Goal: Check status

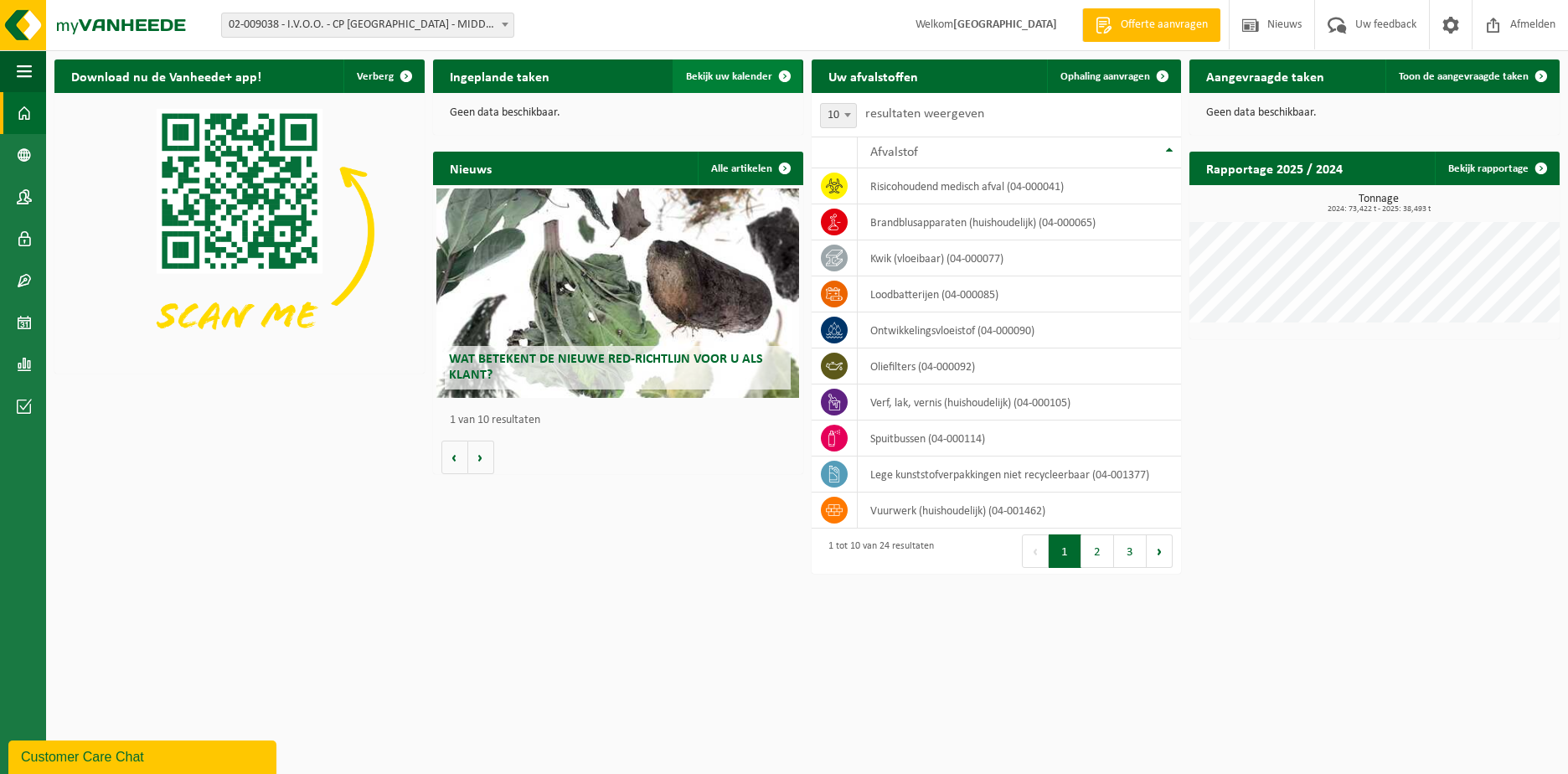
click at [712, 72] on span "Bekijk uw kalender" at bounding box center [730, 77] width 86 height 11
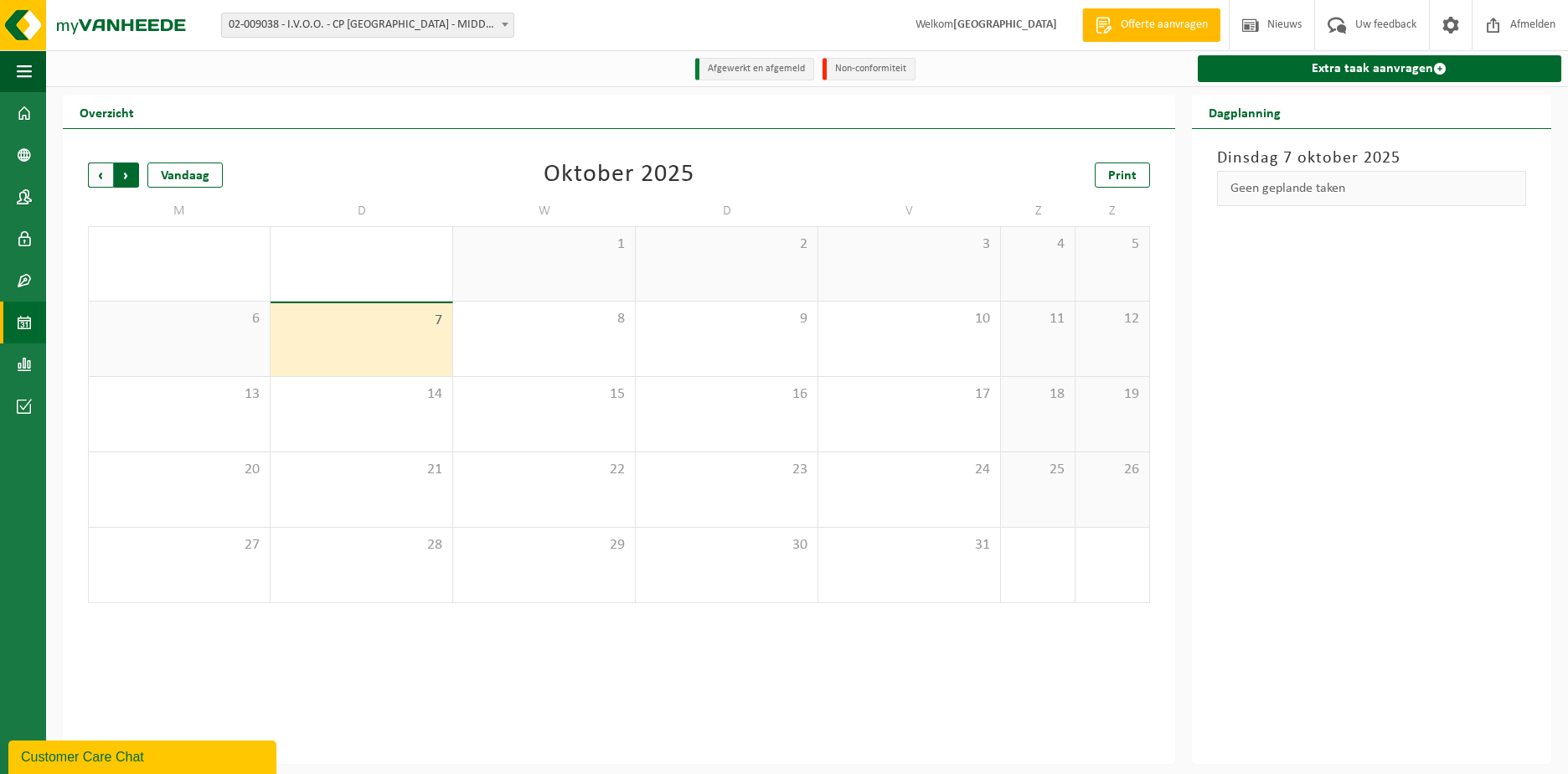
click at [99, 167] on span "Vorige" at bounding box center [101, 176] width 25 height 26
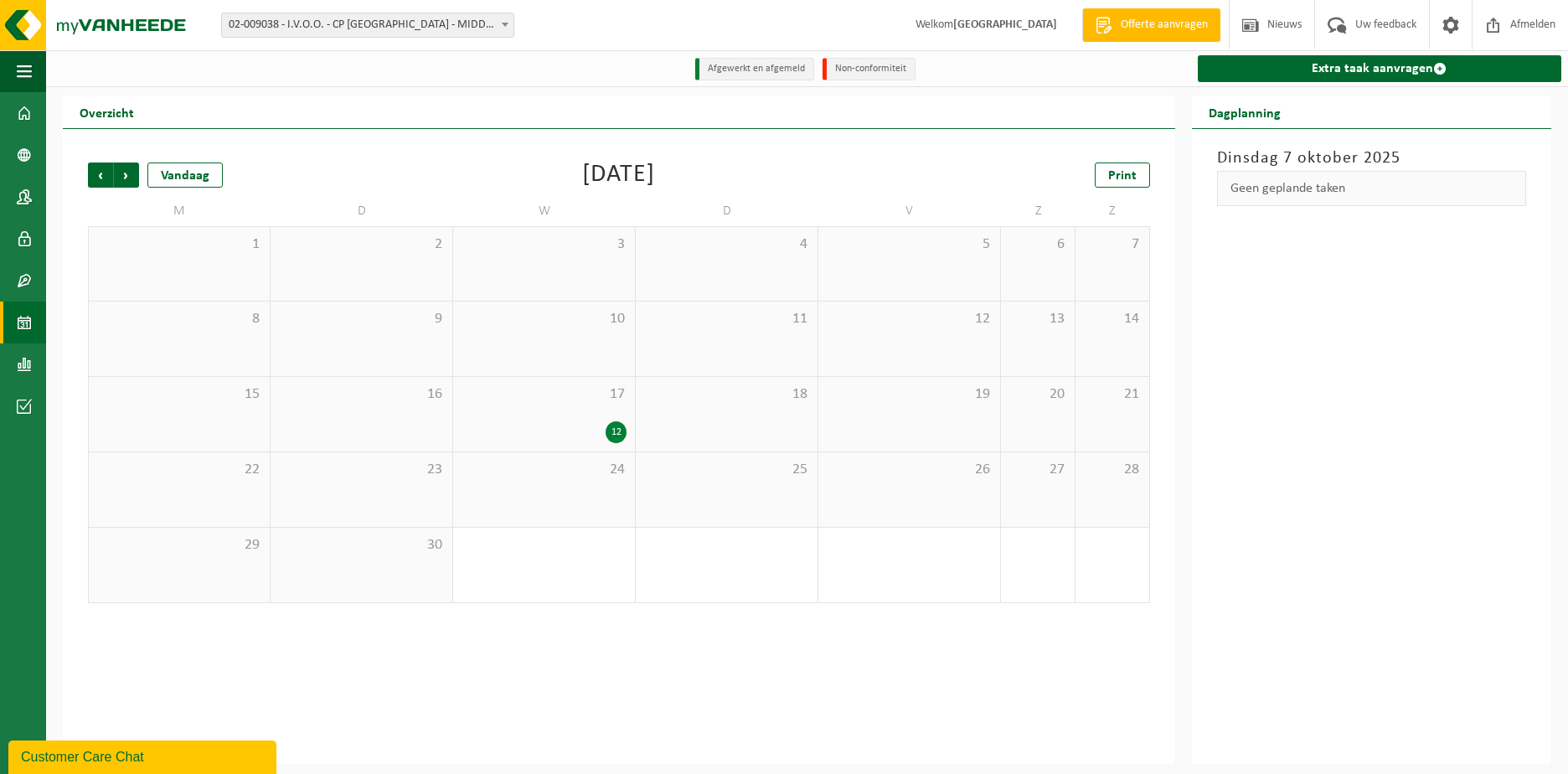
click at [563, 410] on div "17 12" at bounding box center [543, 414] width 181 height 75
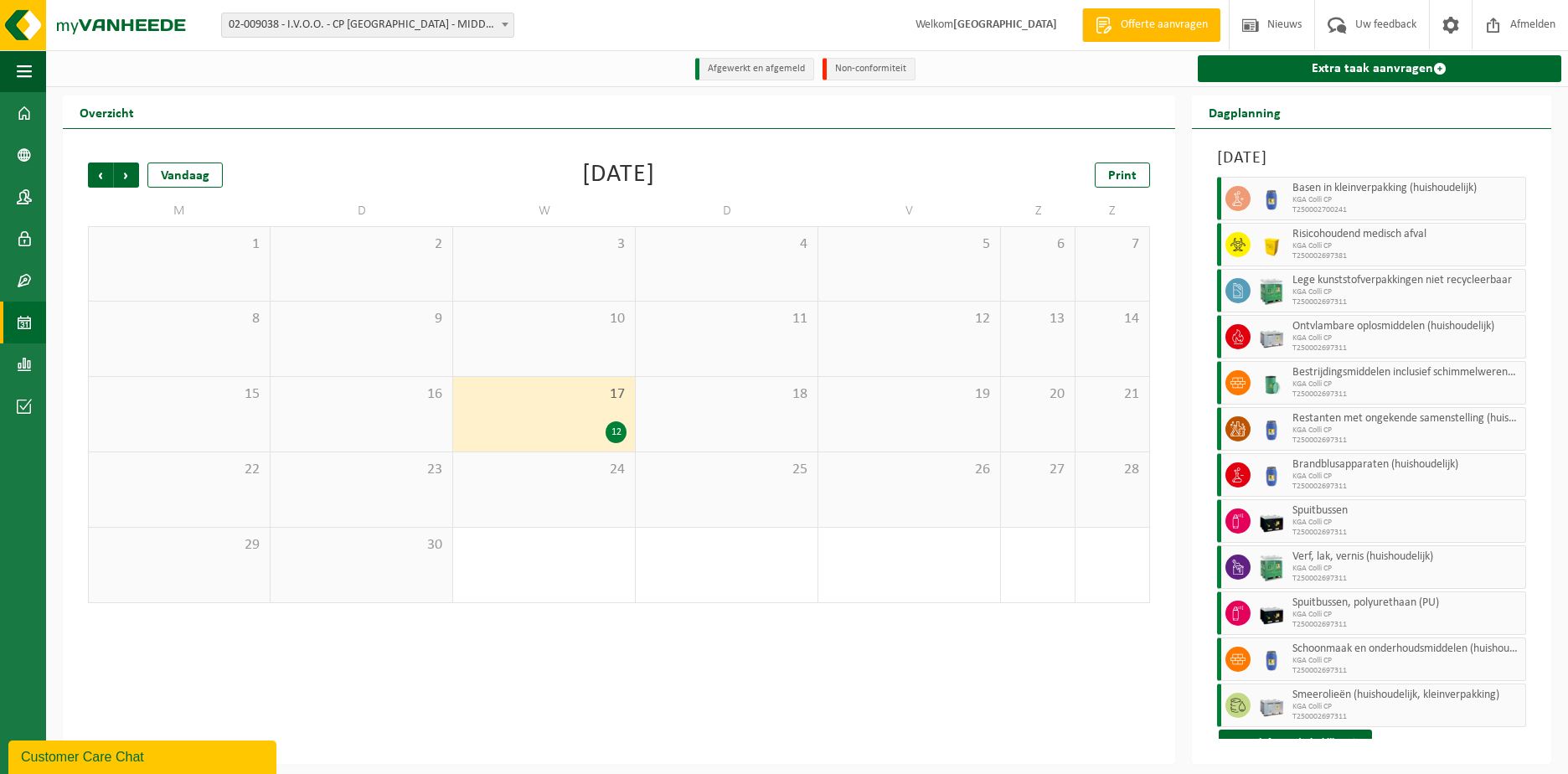
scroll to position [36, 0]
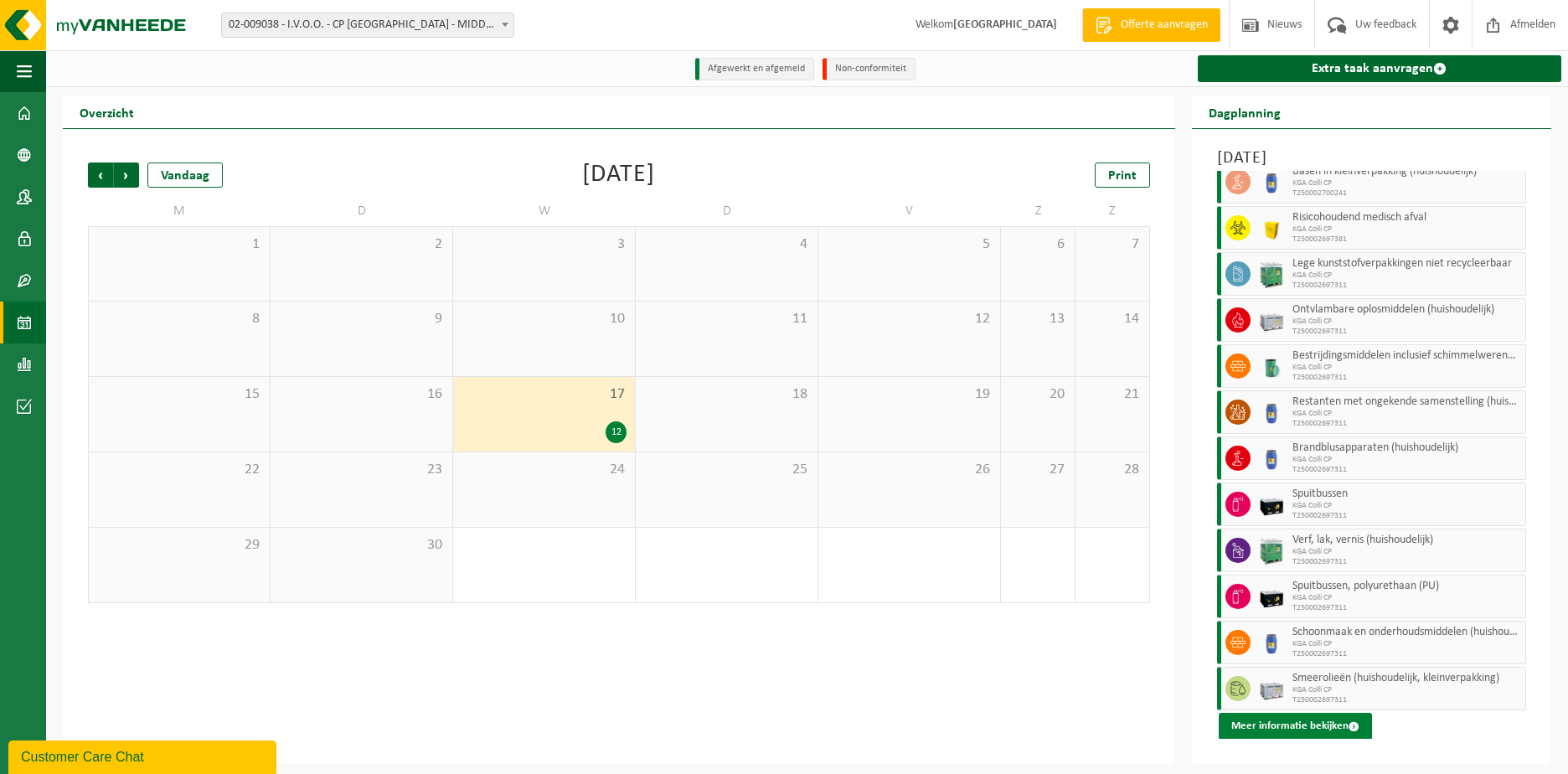
click at [1307, 721] on button "Meer informatie bekijken" at bounding box center [1295, 726] width 153 height 26
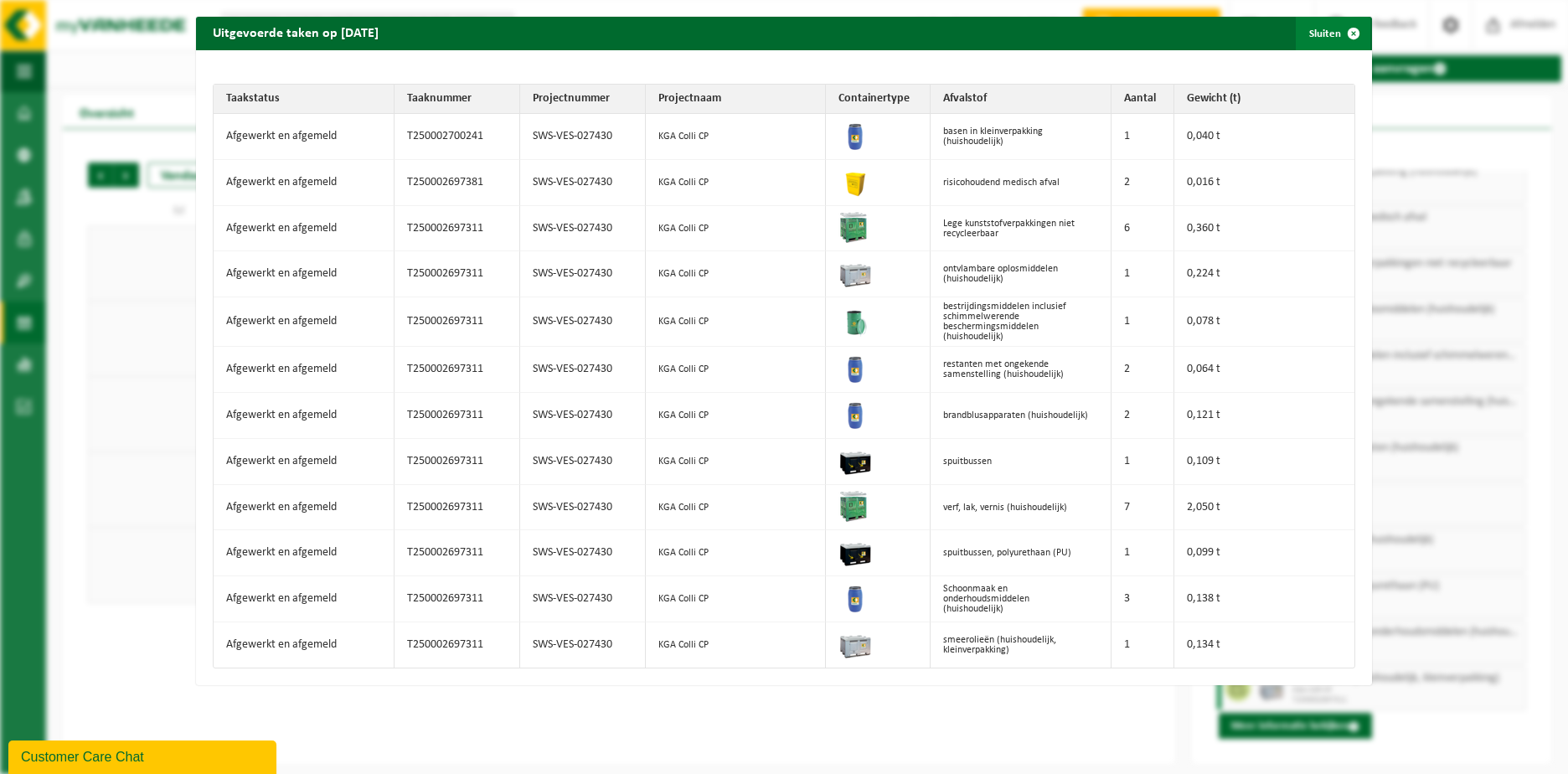
click at [1344, 31] on span "button" at bounding box center [1353, 33] width 33 height 33
